Goal: Navigation & Orientation: Find specific page/section

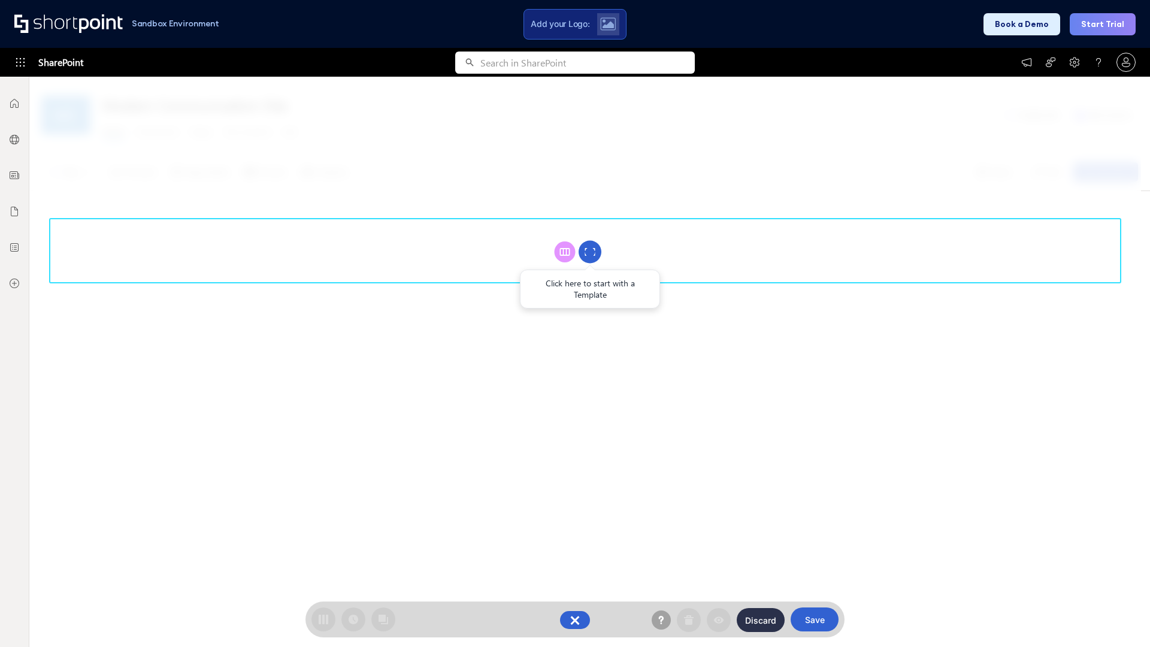
click at [590, 252] on circle at bounding box center [590, 252] width 23 height 23
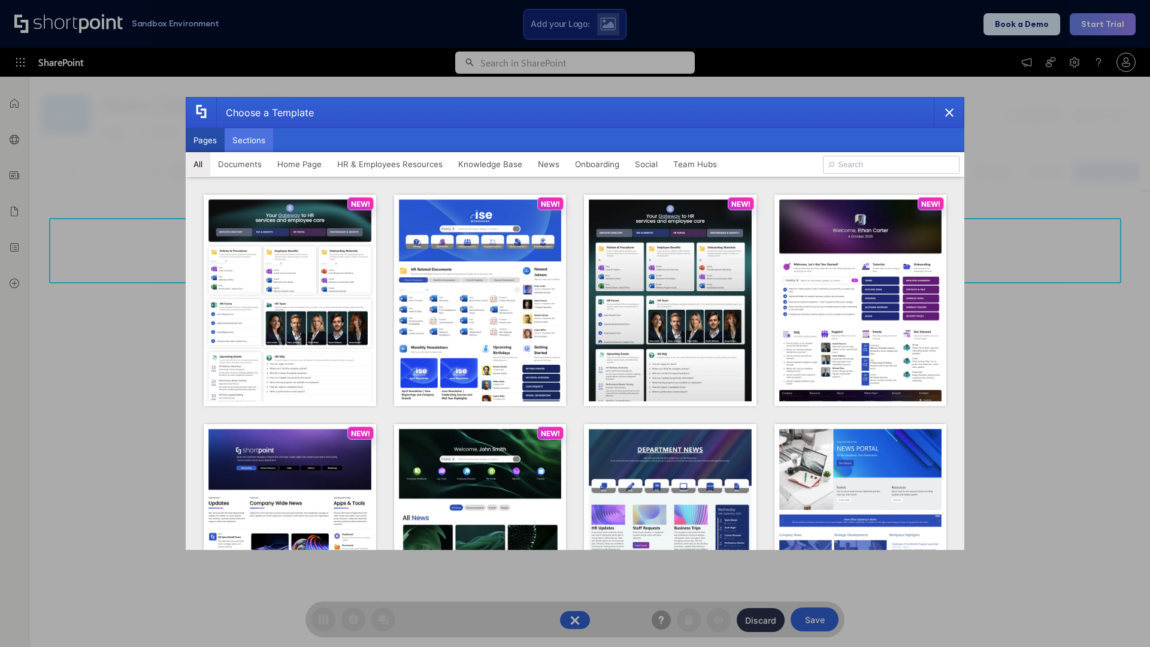
click at [249, 140] on button "Sections" at bounding box center [249, 140] width 49 height 24
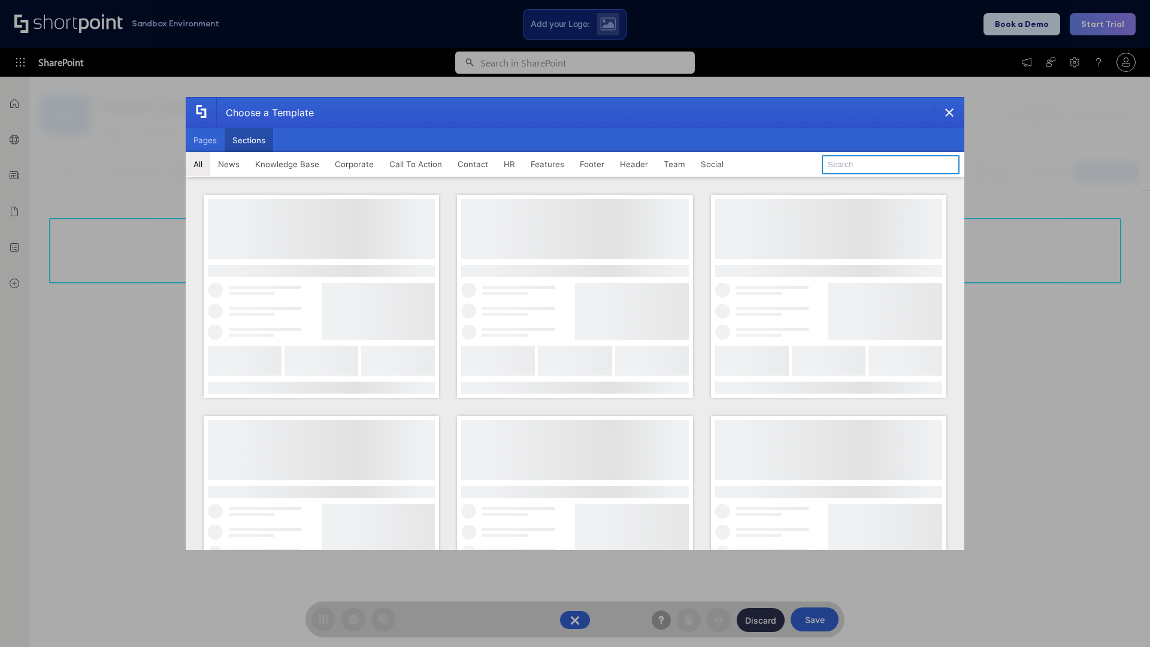
type input "Resources"
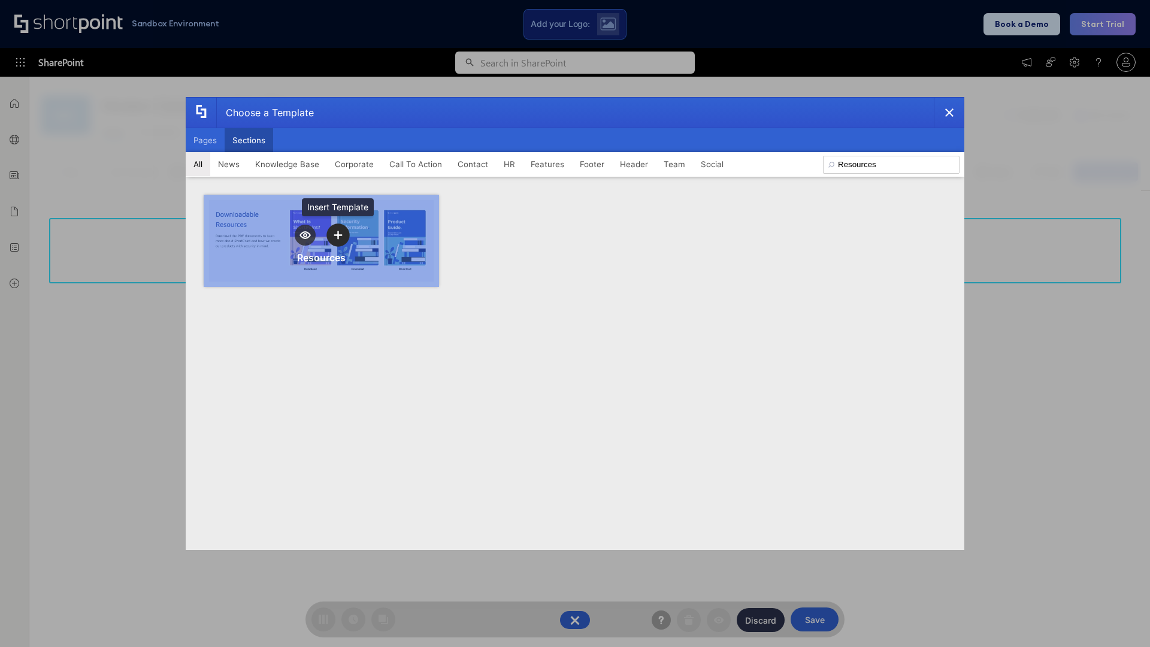
click at [338, 235] on icon "template selector" at bounding box center [338, 235] width 8 height 8
